Goal: Task Accomplishment & Management: Complete application form

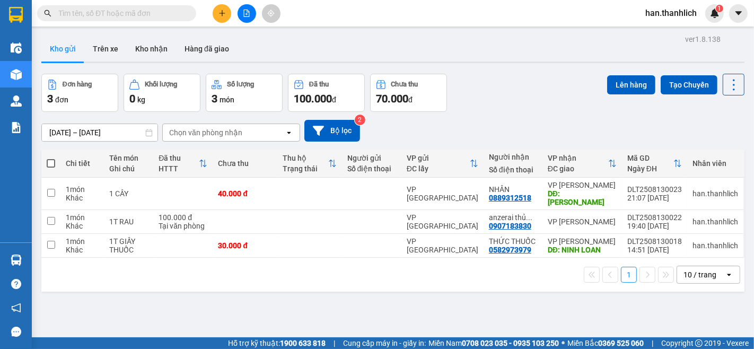
click at [229, 17] on button at bounding box center [222, 13] width 19 height 19
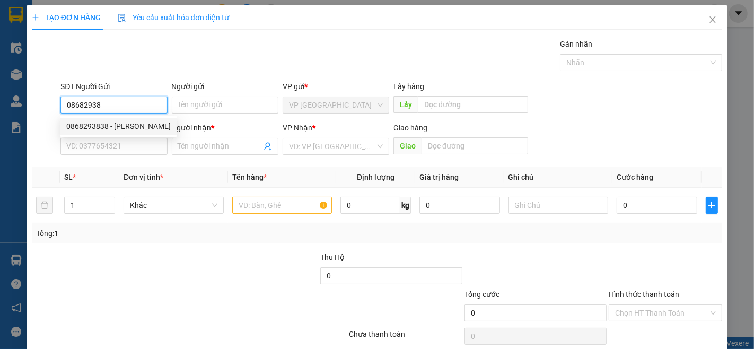
click at [107, 126] on div "0868293838 - [PERSON_NAME]" at bounding box center [118, 126] width 104 height 12
type input "0868293838"
type input "[PERSON_NAME]"
type input "0988777770"
type input "hưng"
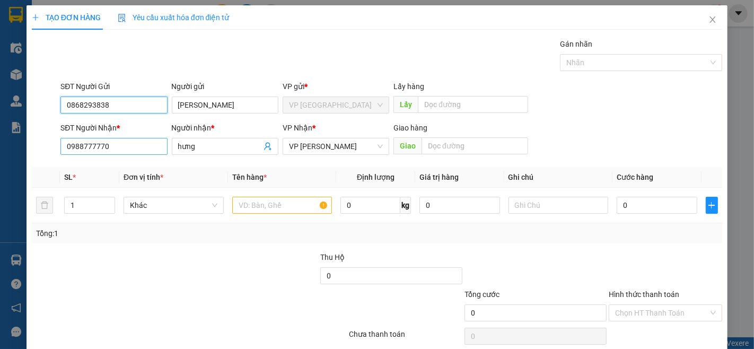
type input "0868293838"
drag, startPoint x: 87, startPoint y: 146, endPoint x: 0, endPoint y: 146, distance: 87.4
click at [0, 146] on div "TẠO ĐƠN HÀNG Yêu cầu xuất hóa đơn điện tử Transit Pickup Surcharge Ids Transit …" at bounding box center [377, 174] width 754 height 349
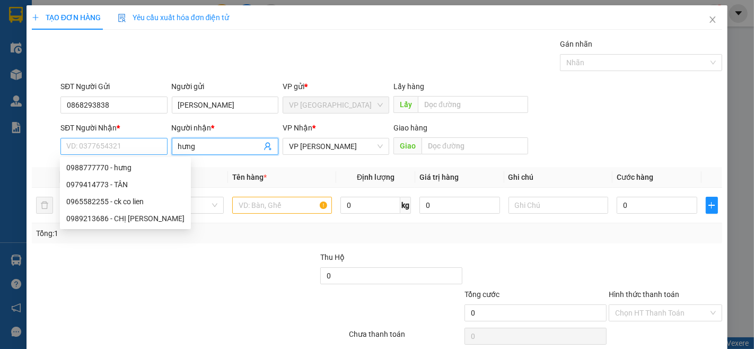
drag, startPoint x: 206, startPoint y: 144, endPoint x: 120, endPoint y: 149, distance: 86.0
click at [121, 149] on div "SĐT Người Nhận * VD: 0377654321 Người nhận * hưng hưng VP Nhận * VP [PERSON_NAM…" at bounding box center [391, 140] width 666 height 37
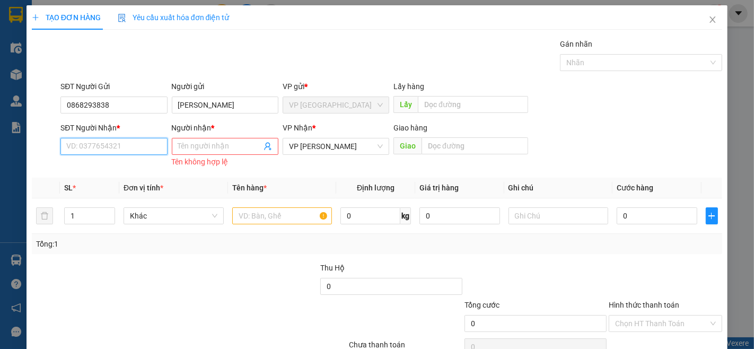
click at [104, 147] on input "SĐT Người Nhận *" at bounding box center [113, 146] width 107 height 17
type input "0327776743"
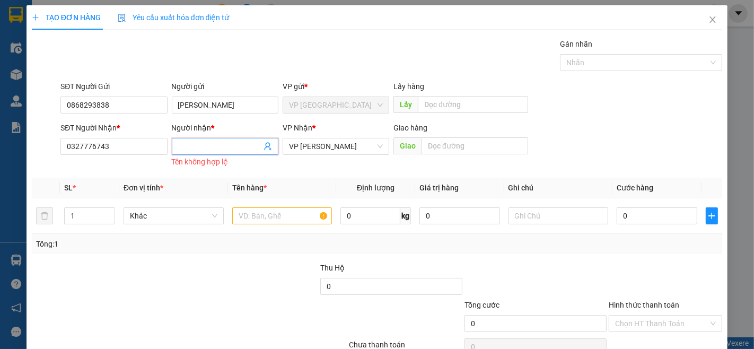
click at [197, 145] on input "Người nhận *" at bounding box center [219, 146] width 83 height 12
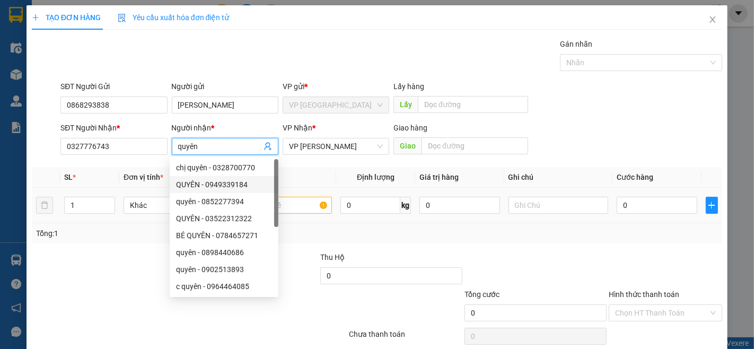
type input "quyên"
click at [307, 205] on input "text" at bounding box center [282, 205] width 100 height 17
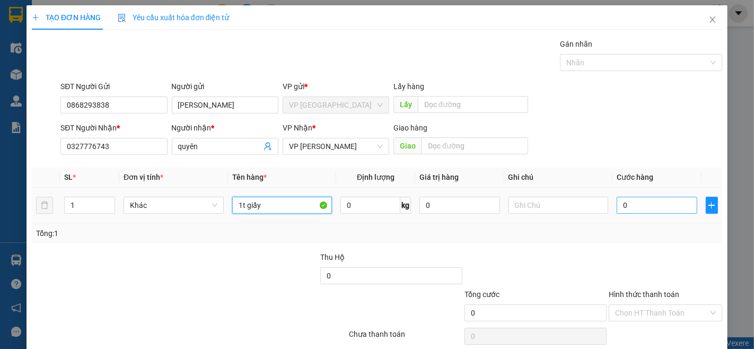
type input "1t giấy"
click at [642, 209] on input "0" at bounding box center [656, 205] width 80 height 17
type input "3"
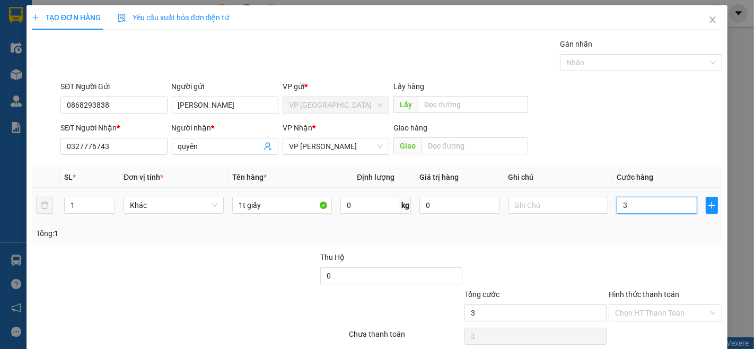
type input "30"
type input "300"
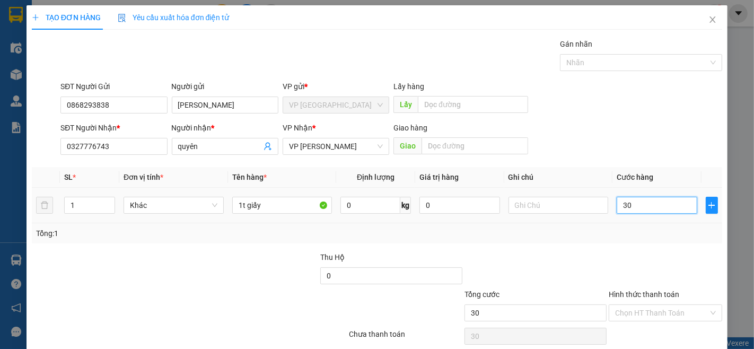
type input "300"
type input "3.000"
type input "30.000"
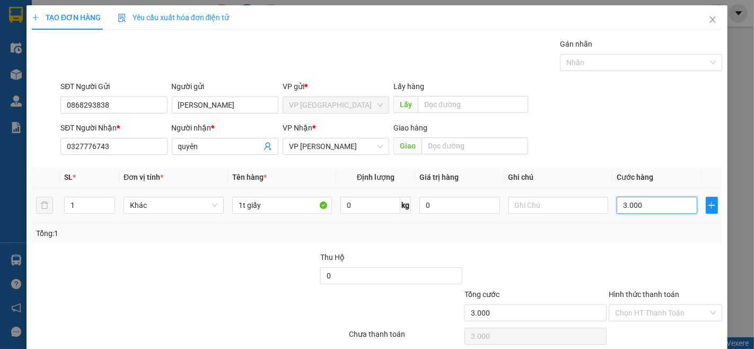
type input "30.000"
type input "300.000"
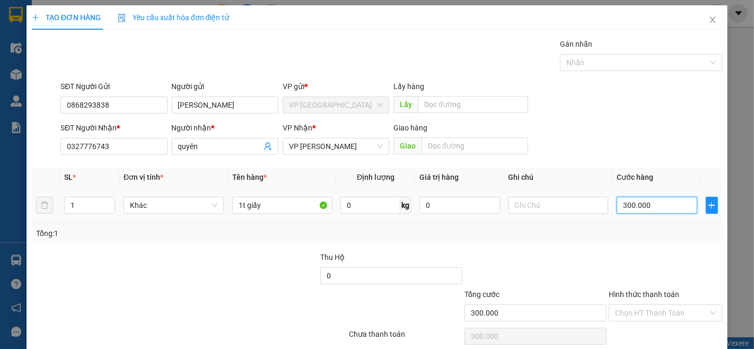
type input "30.000"
click at [632, 242] on div "Tổng: 1" at bounding box center [377, 233] width 690 height 20
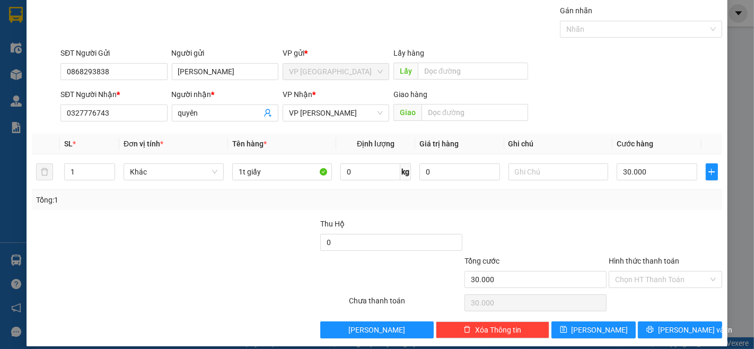
scroll to position [43, 0]
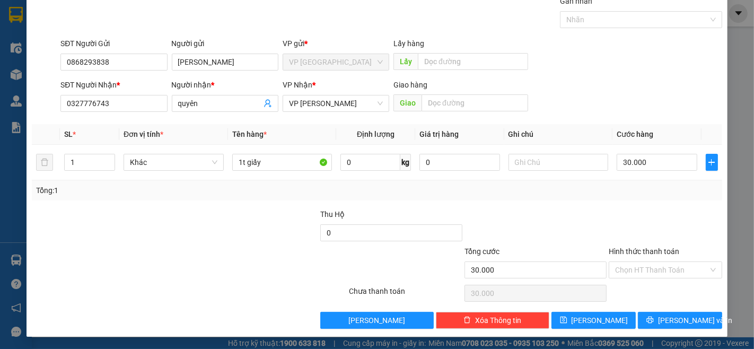
click at [570, 205] on div "Transit Pickup Surcharge Ids Transit Deliver Surcharge Ids Transit Deliver Surc…" at bounding box center [377, 161] width 690 height 333
drag, startPoint x: 544, startPoint y: 199, endPoint x: 607, endPoint y: 259, distance: 87.0
click at [544, 198] on div "Tổng: 1" at bounding box center [377, 190] width 690 height 20
click at [649, 320] on button "[PERSON_NAME] và In" at bounding box center [680, 320] width 84 height 17
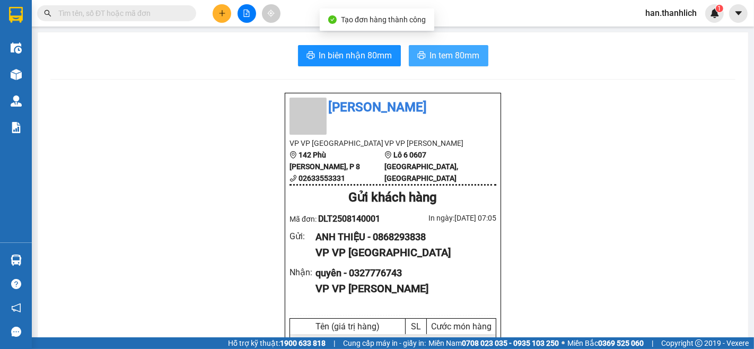
click at [438, 60] on span "In tem 80mm" at bounding box center [455, 55] width 50 height 13
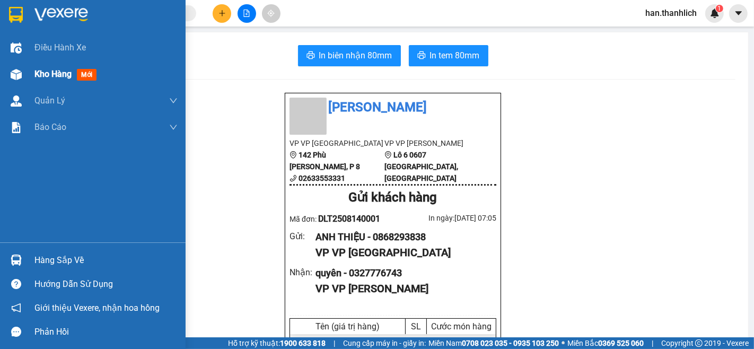
click at [25, 71] on div "Kho hàng mới" at bounding box center [92, 74] width 185 height 26
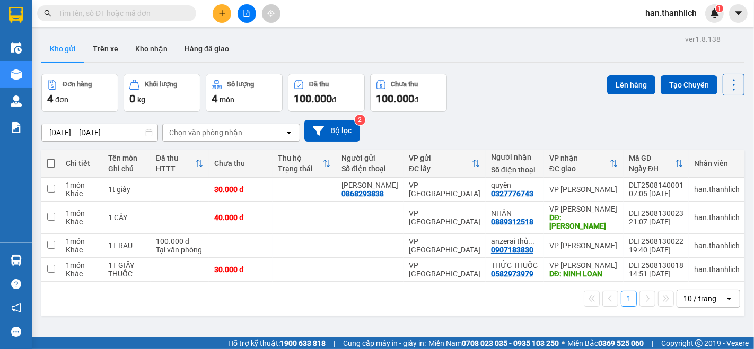
click at [220, 17] on button at bounding box center [222, 13] width 19 height 19
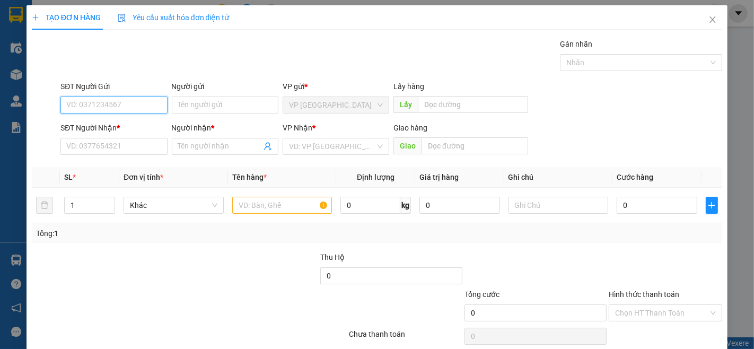
click at [84, 100] on input "SĐT Người Gửi" at bounding box center [113, 104] width 107 height 17
type input "0933774956"
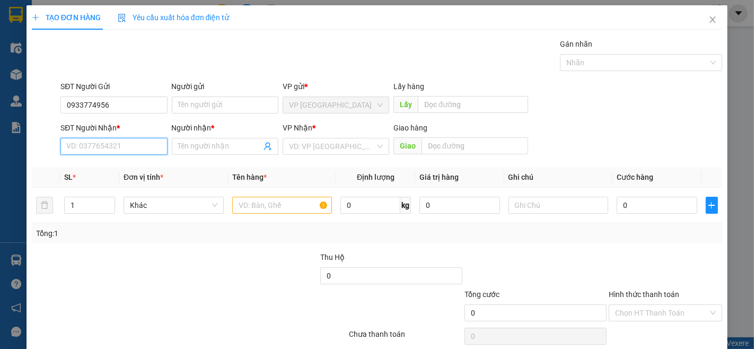
click at [118, 142] on input "SĐT Người Nhận *" at bounding box center [113, 146] width 107 height 17
type input "0941239798"
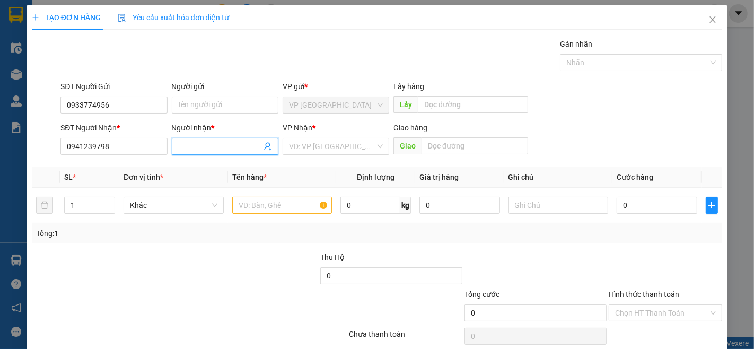
click at [192, 145] on input "Người nhận *" at bounding box center [219, 146] width 83 height 12
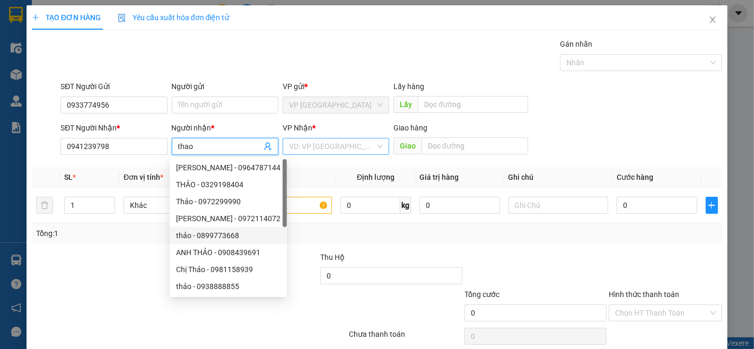
type input "thao"
click at [330, 152] on input "search" at bounding box center [332, 146] width 86 height 16
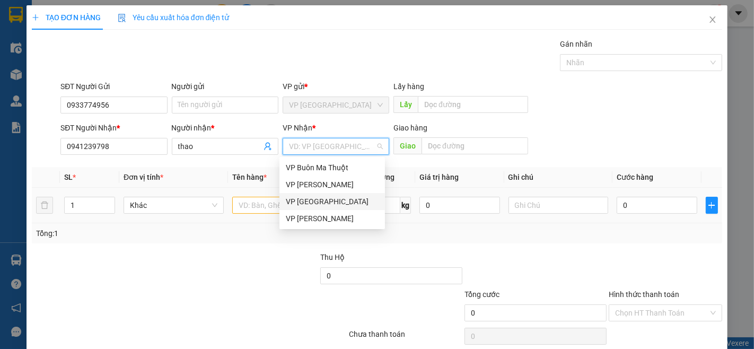
drag, startPoint x: 325, startPoint y: 202, endPoint x: 345, endPoint y: 220, distance: 26.6
click at [324, 202] on div "VP [GEOGRAPHIC_DATA]" at bounding box center [332, 202] width 93 height 12
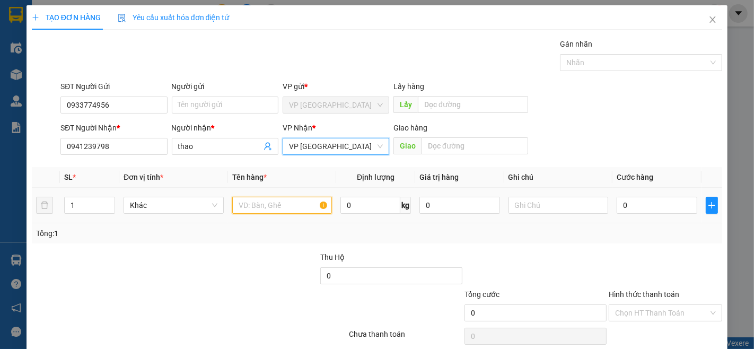
click at [268, 209] on input "text" at bounding box center [282, 205] width 100 height 17
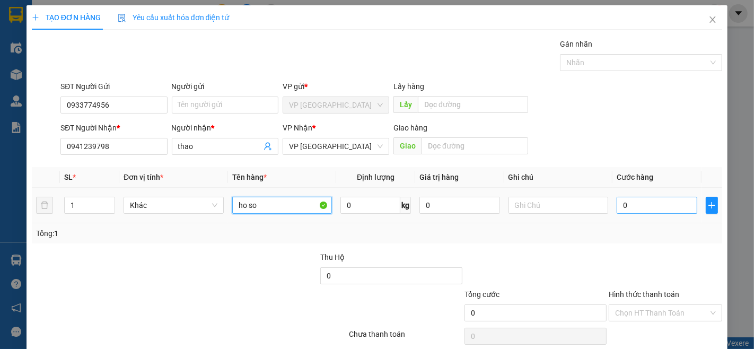
type input "ho so"
click at [648, 198] on div "0" at bounding box center [656, 204] width 80 height 21
click at [648, 203] on input "0" at bounding box center [656, 205] width 80 height 17
type input "3"
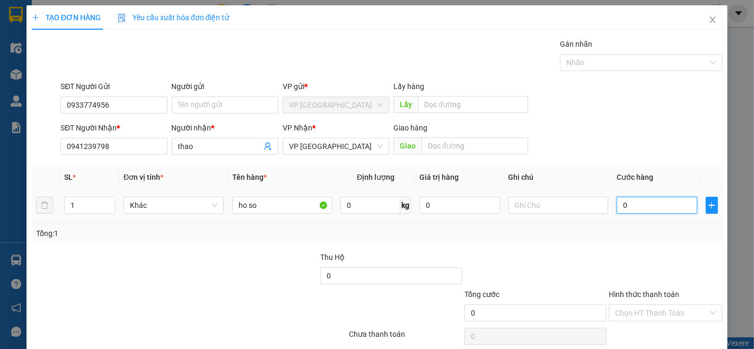
type input "3"
type input "30"
type input "300"
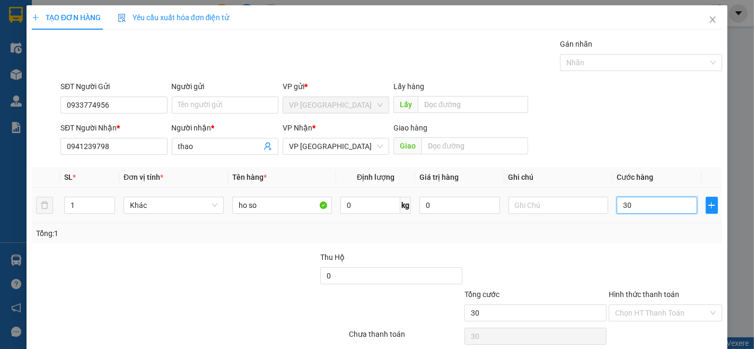
type input "300"
type input "3.000"
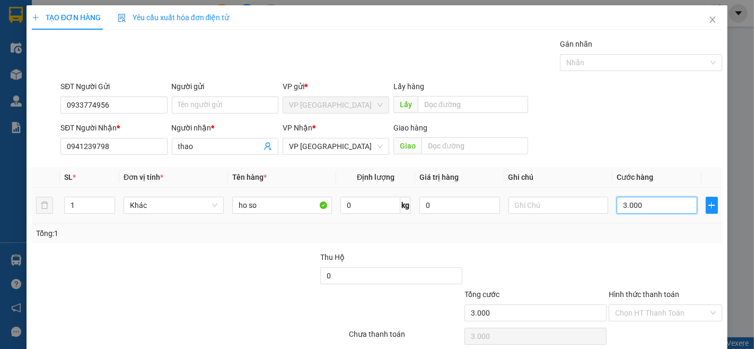
type input "30.000"
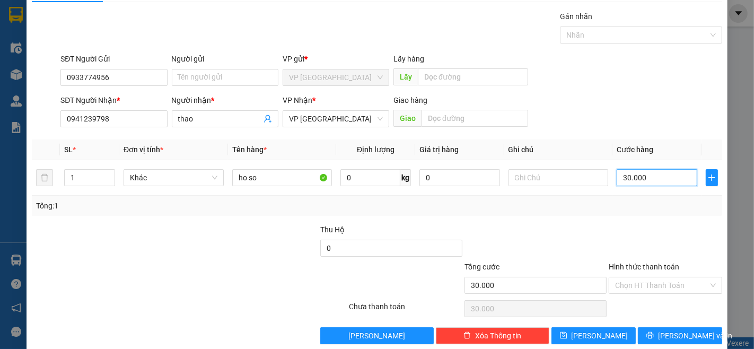
scroll to position [43, 0]
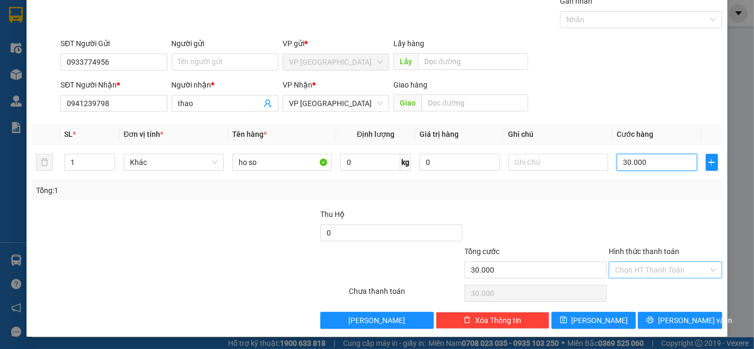
type input "30.000"
click at [643, 269] on input "Hình thức thanh toán" at bounding box center [661, 270] width 93 height 16
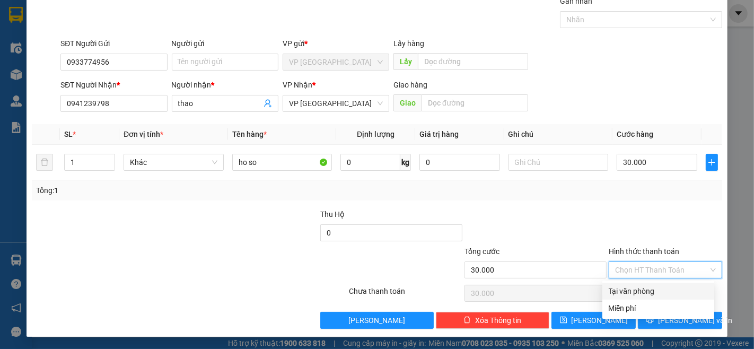
click at [653, 288] on div "Tại văn phòng" at bounding box center [657, 291] width 99 height 12
type input "0"
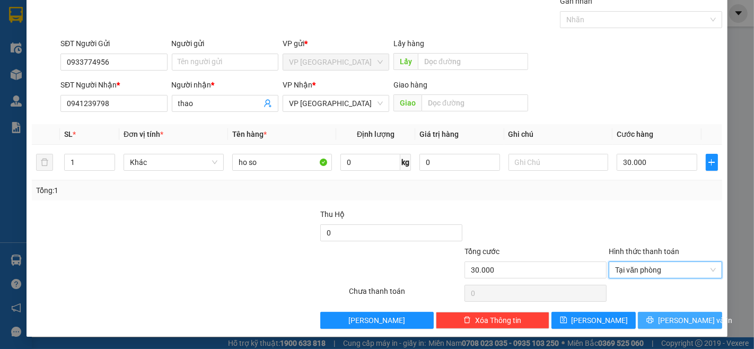
click at [672, 314] on span "[PERSON_NAME] và In" at bounding box center [695, 320] width 74 height 12
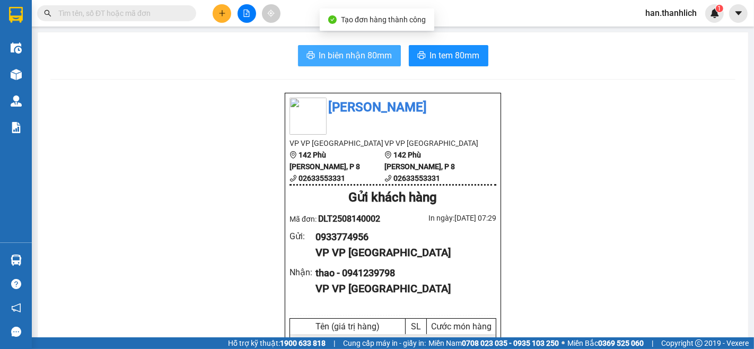
click at [319, 54] on span "In biên nhận 80mm" at bounding box center [355, 55] width 73 height 13
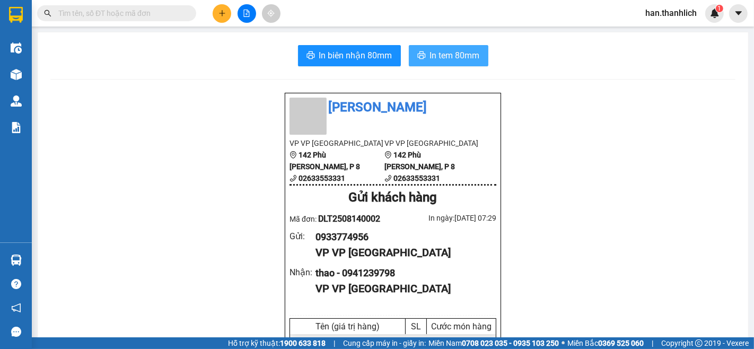
click at [436, 59] on span "In tem 80mm" at bounding box center [455, 55] width 50 height 13
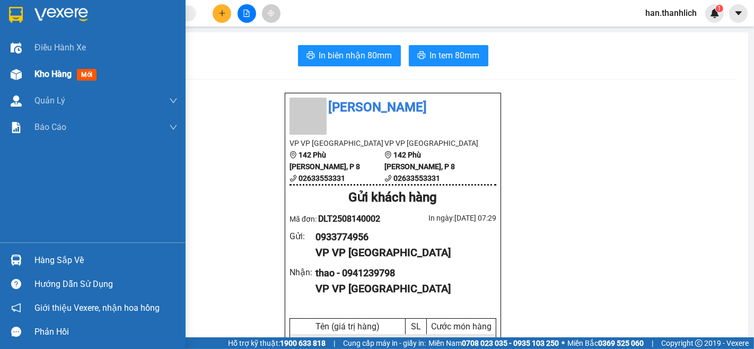
click at [34, 81] on div "Kho hàng mới" at bounding box center [67, 73] width 66 height 13
